Goal: Find specific page/section: Find specific page/section

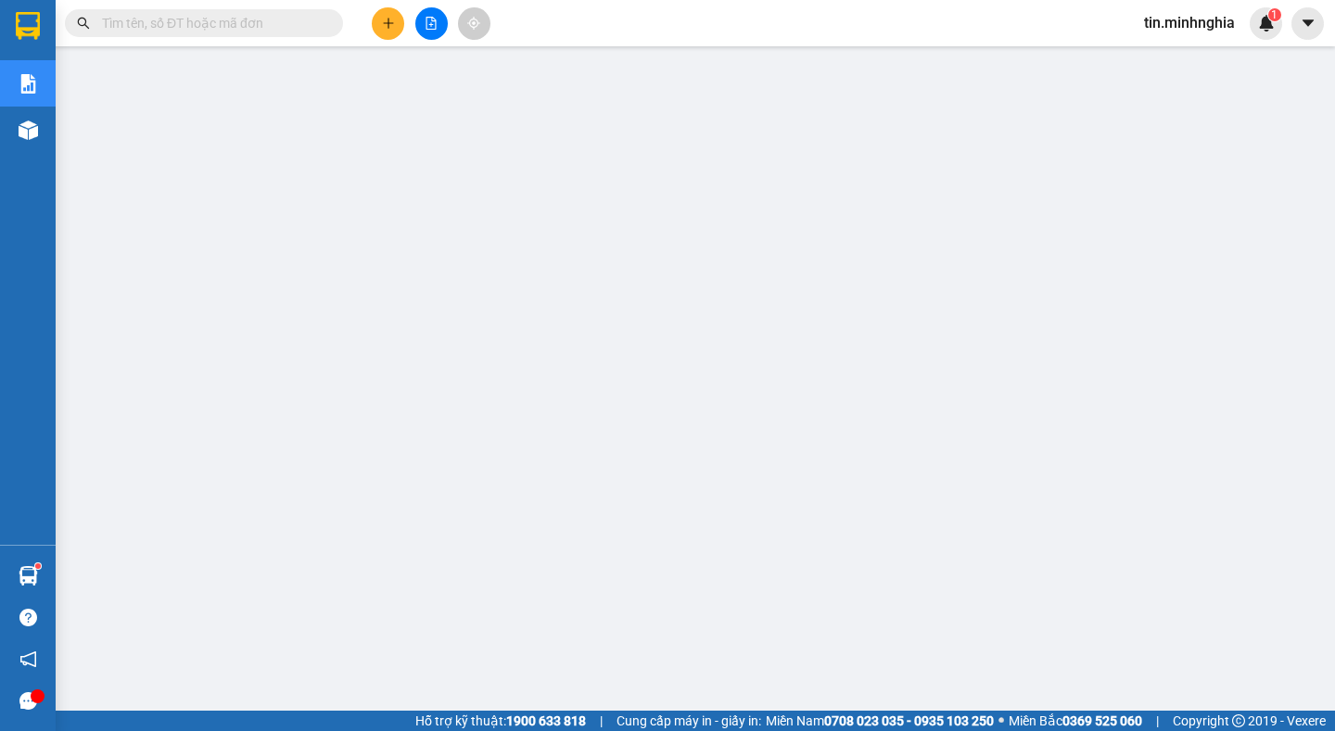
scroll to position [4, 0]
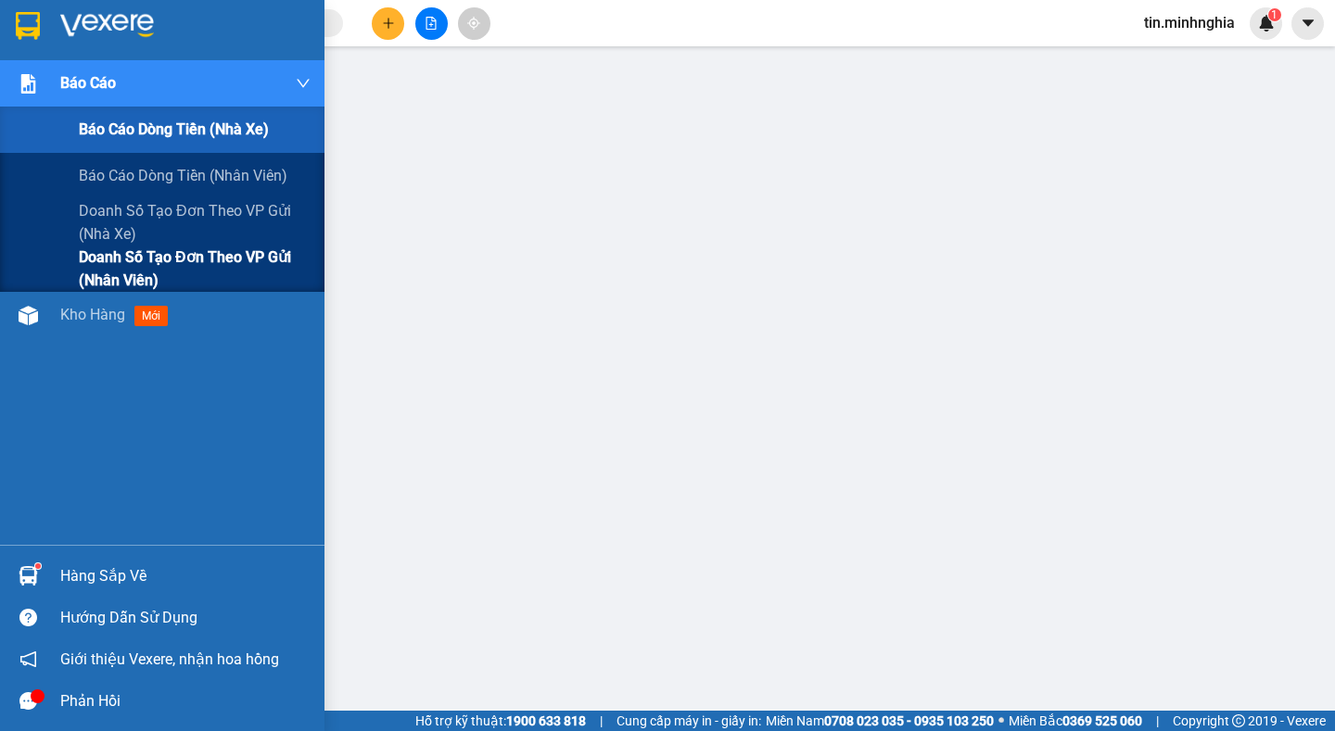
click at [241, 249] on span "Doanh số tạo đơn theo VP gửi (nhân viên)" at bounding box center [195, 269] width 232 height 46
click at [239, 255] on span "Doanh số tạo đơn theo VP gửi (nhân viên)" at bounding box center [195, 269] width 232 height 46
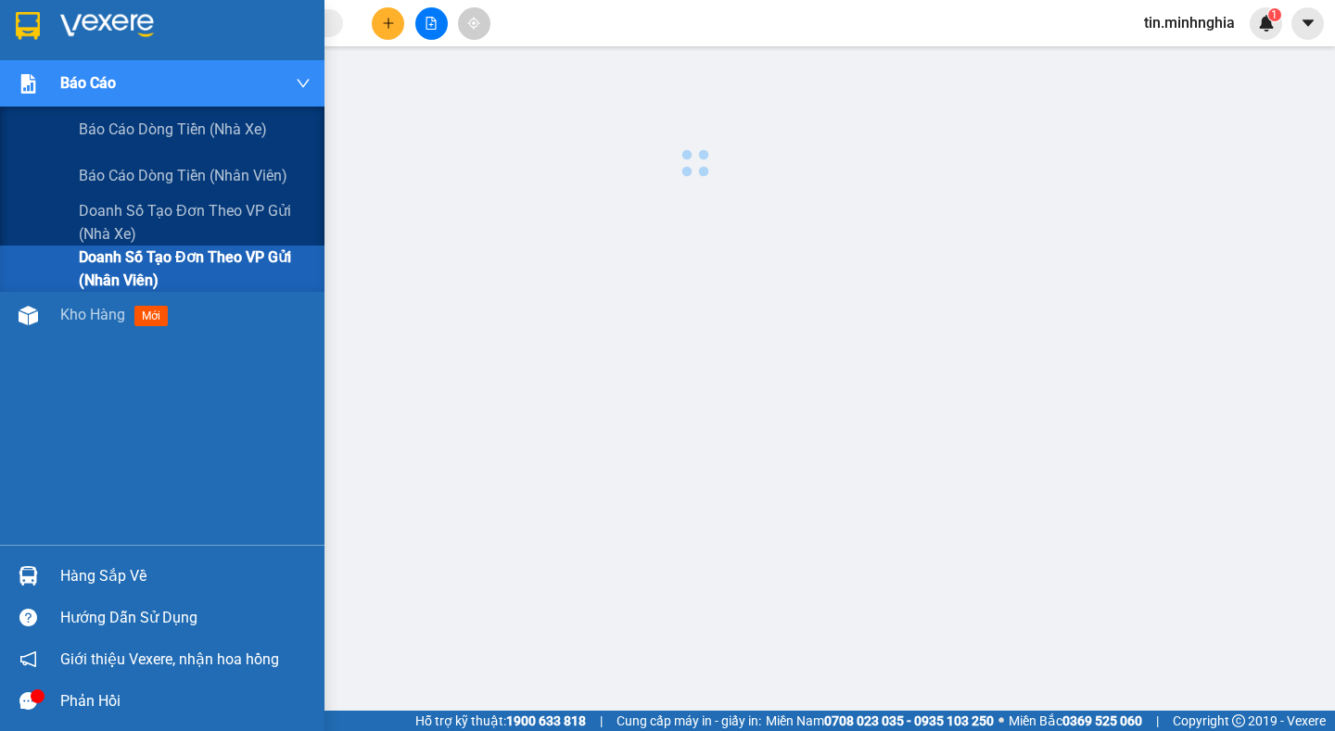
click at [239, 255] on span "Doanh số tạo đơn theo VP gửi (nhân viên)" at bounding box center [195, 269] width 232 height 46
